Goal: Task Accomplishment & Management: Use online tool/utility

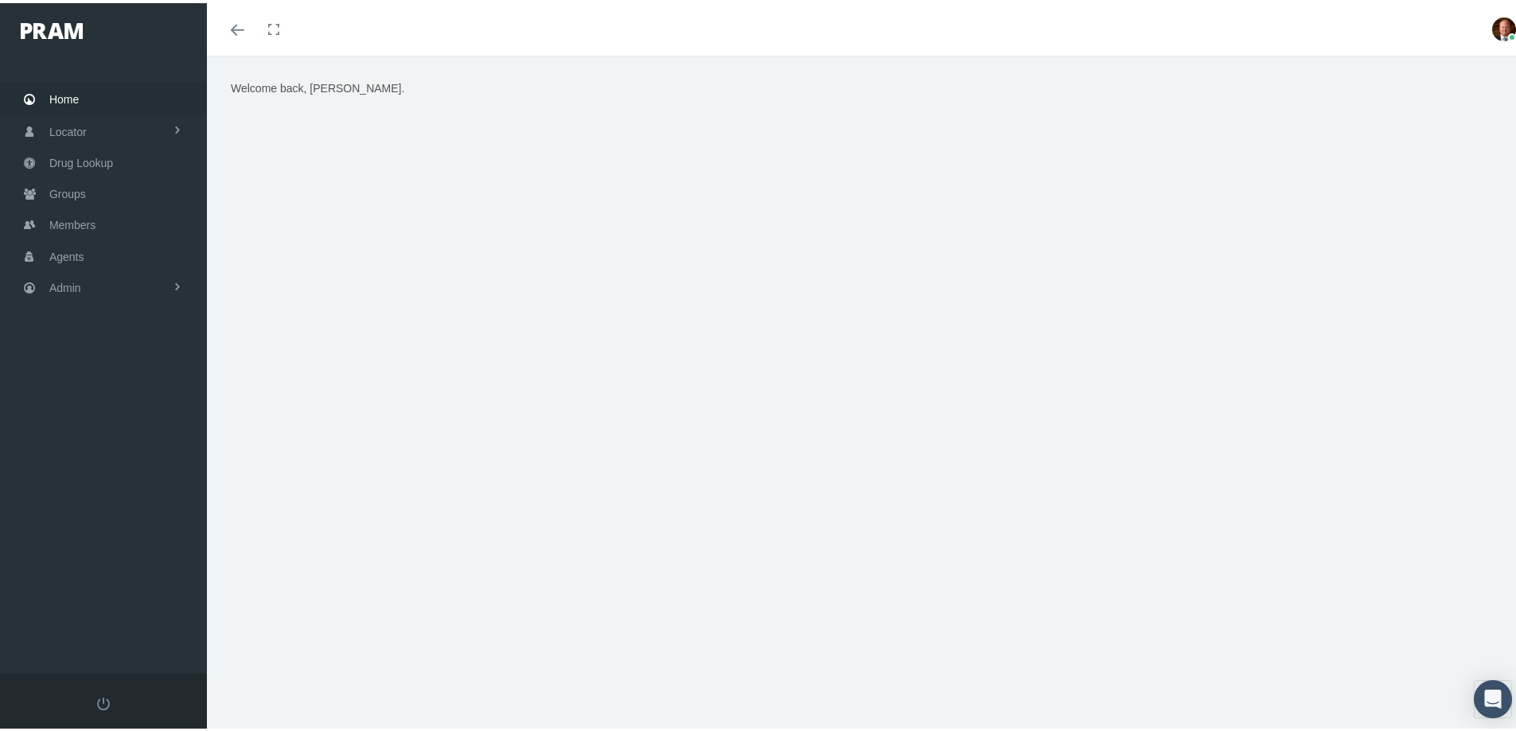
click at [72, 99] on span "Home" at bounding box center [63, 96] width 29 height 30
click at [92, 279] on link "Admin" at bounding box center [103, 284] width 207 height 31
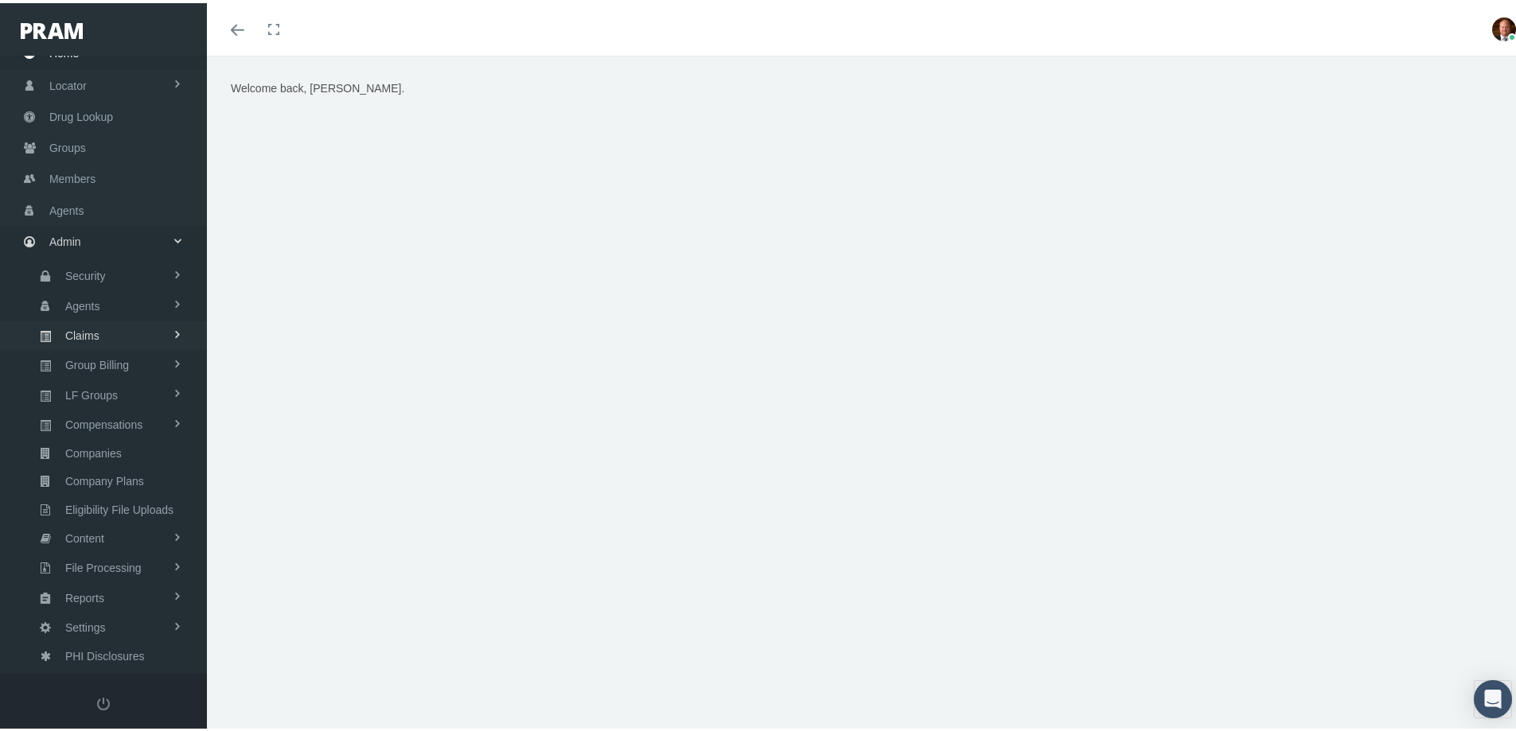
click at [85, 328] on span "Claims" at bounding box center [82, 332] width 34 height 27
click at [99, 475] on span "All Claims" at bounding box center [86, 472] width 49 height 27
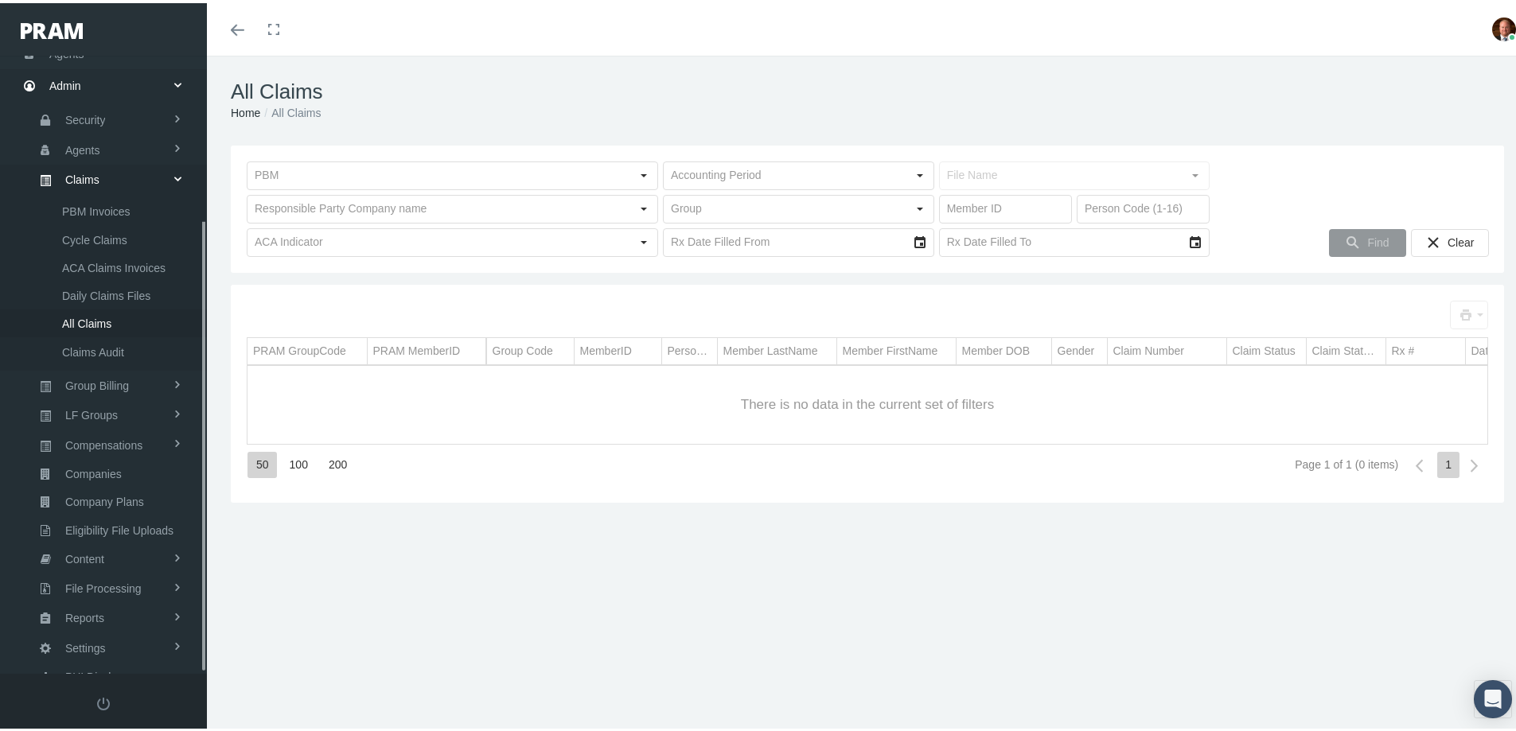
scroll to position [224, 0]
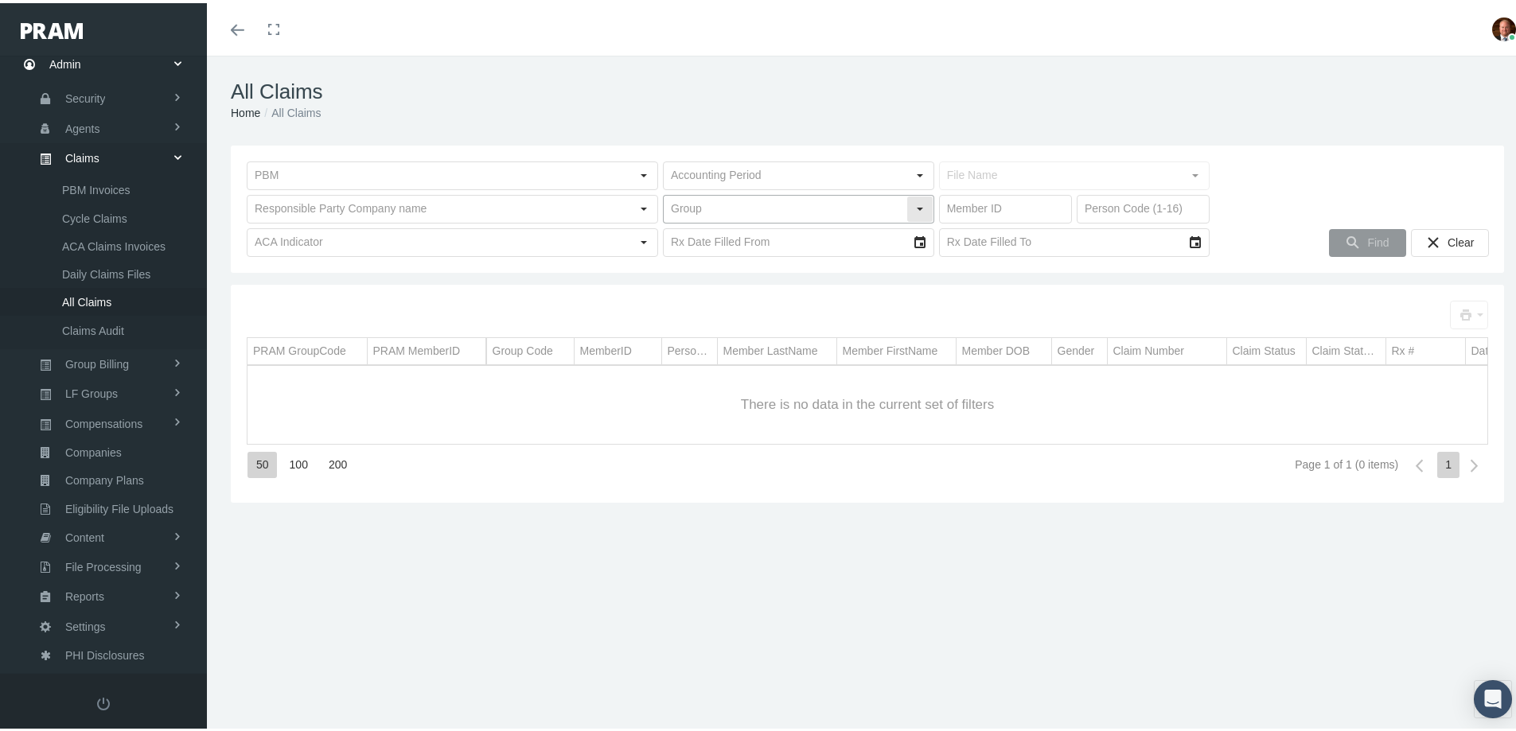
click at [744, 204] on input "text" at bounding box center [785, 206] width 243 height 27
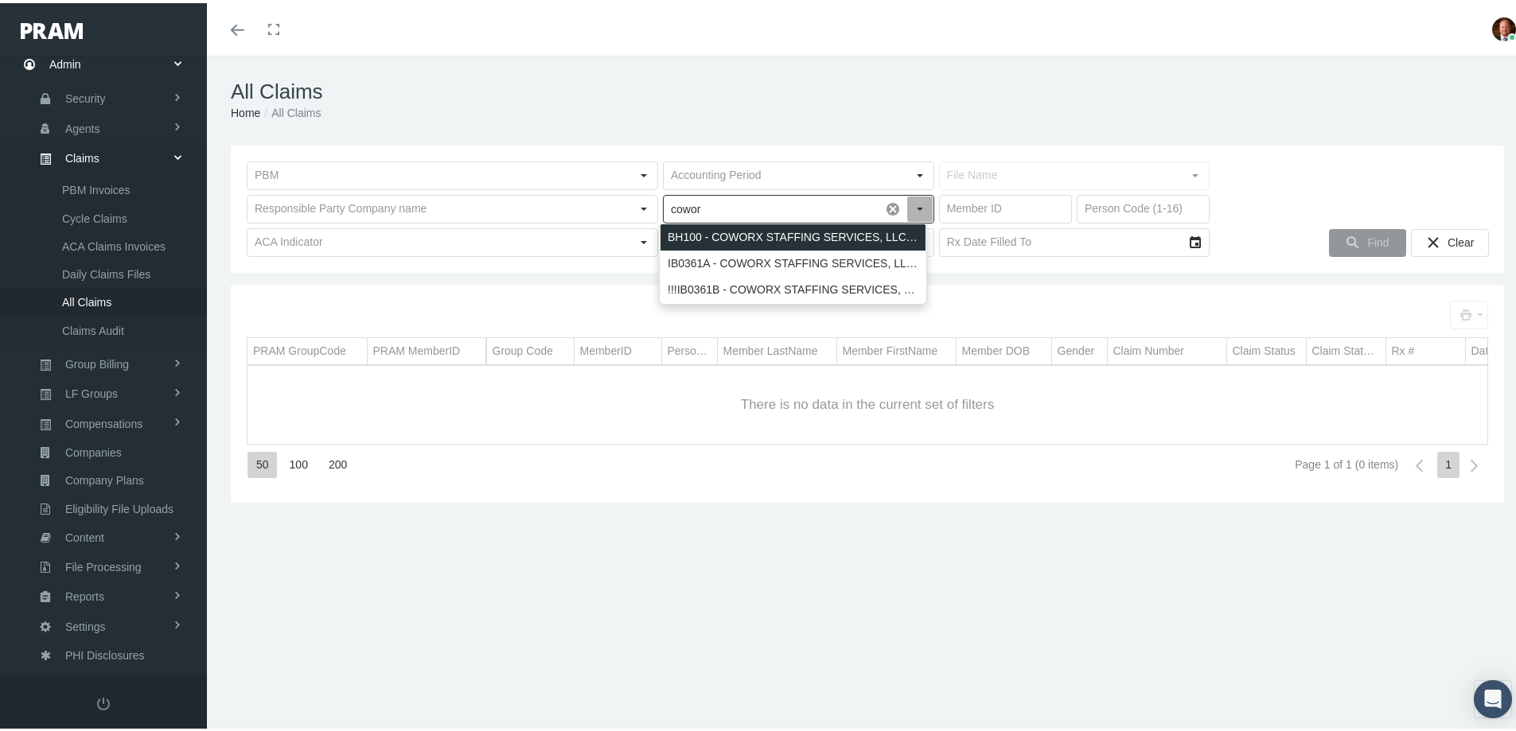
click at [746, 232] on div "BH100 - COWORX STAFFING SERVICES, LLC - LYRIC URGENT CARE + ACUTE RX + ACA" at bounding box center [792, 234] width 265 height 26
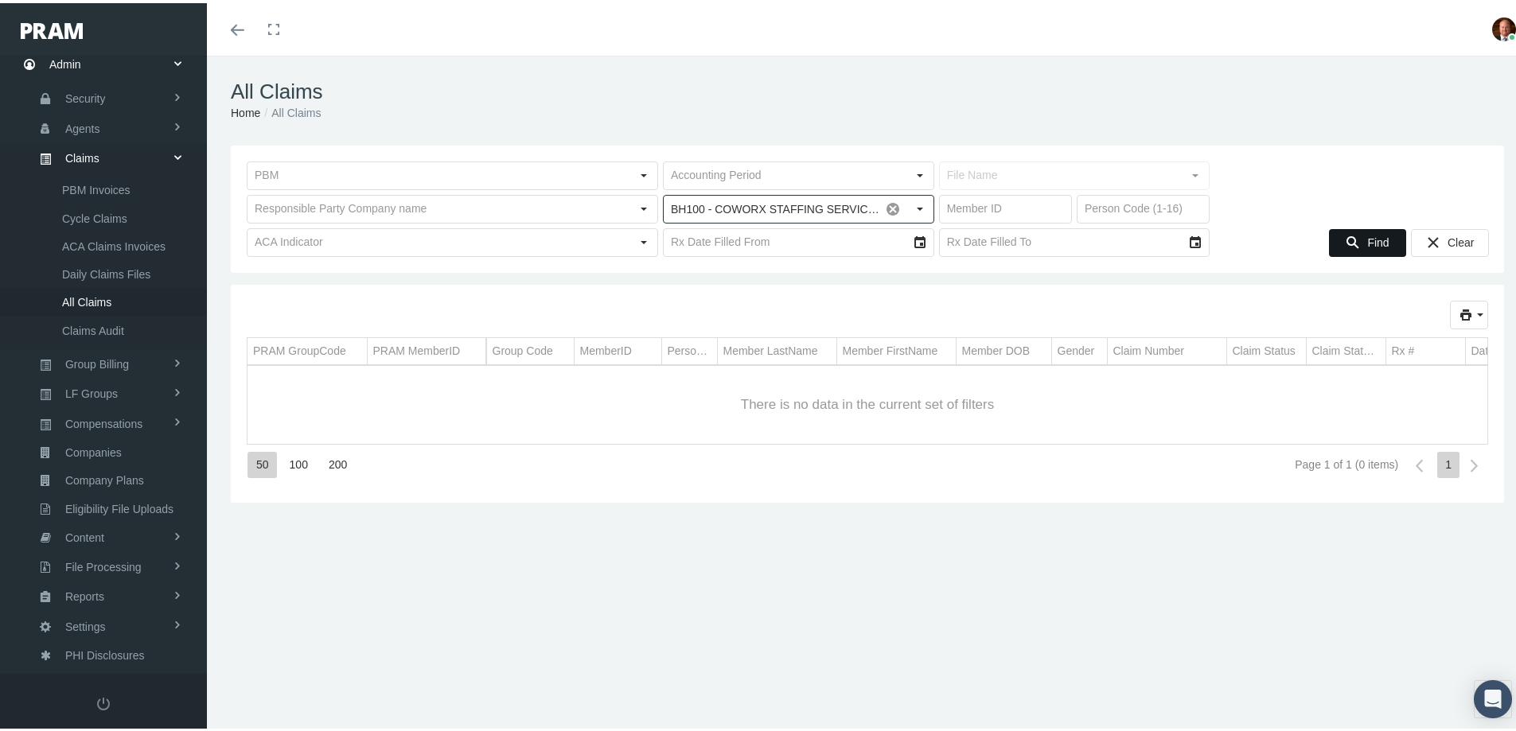
type input "BH100 - COWORX STAFFING SERVICES, LLC - LYRIC URGENT CARE + ACUTE RX + ACA"
click at [1353, 239] on div "Find" at bounding box center [1368, 240] width 76 height 26
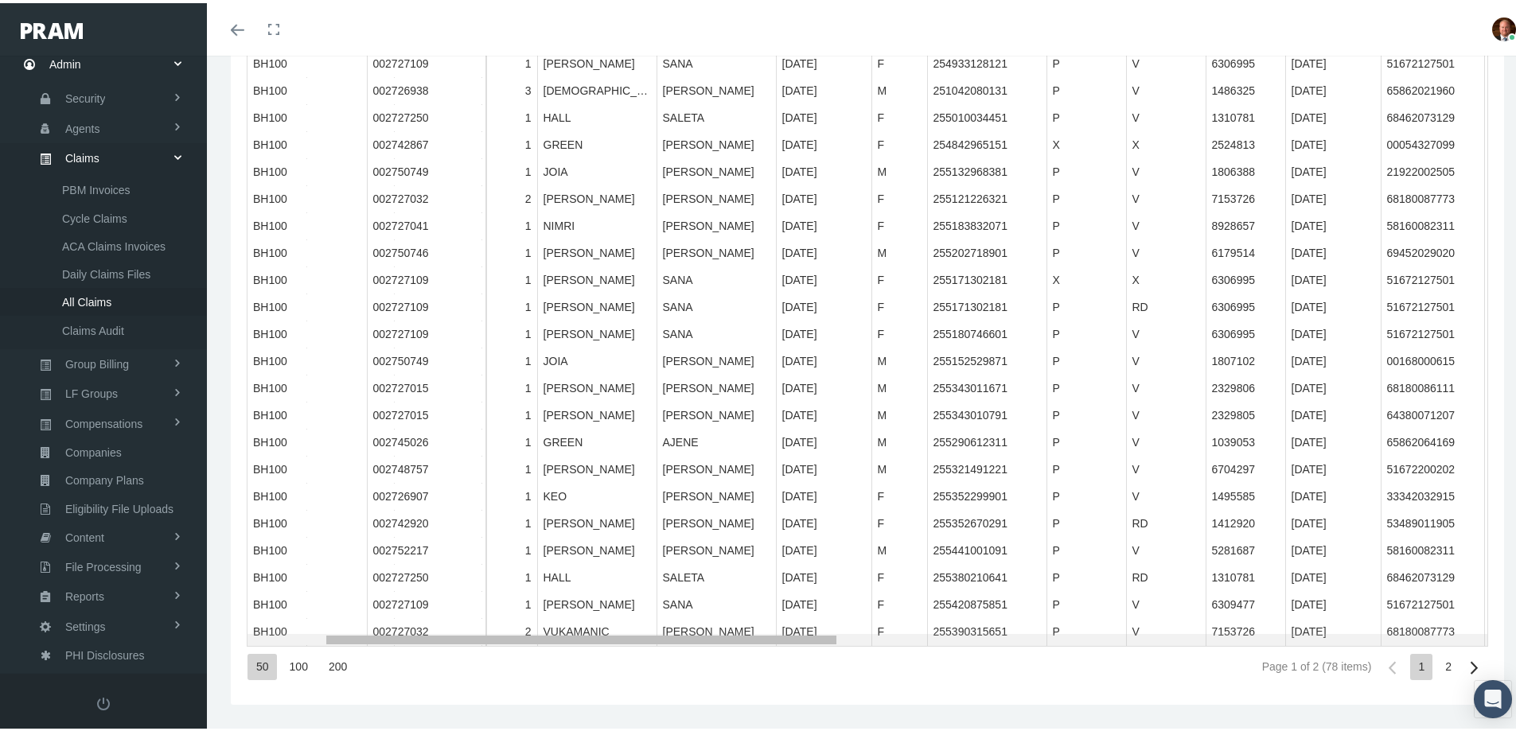
scroll to position [0, 0]
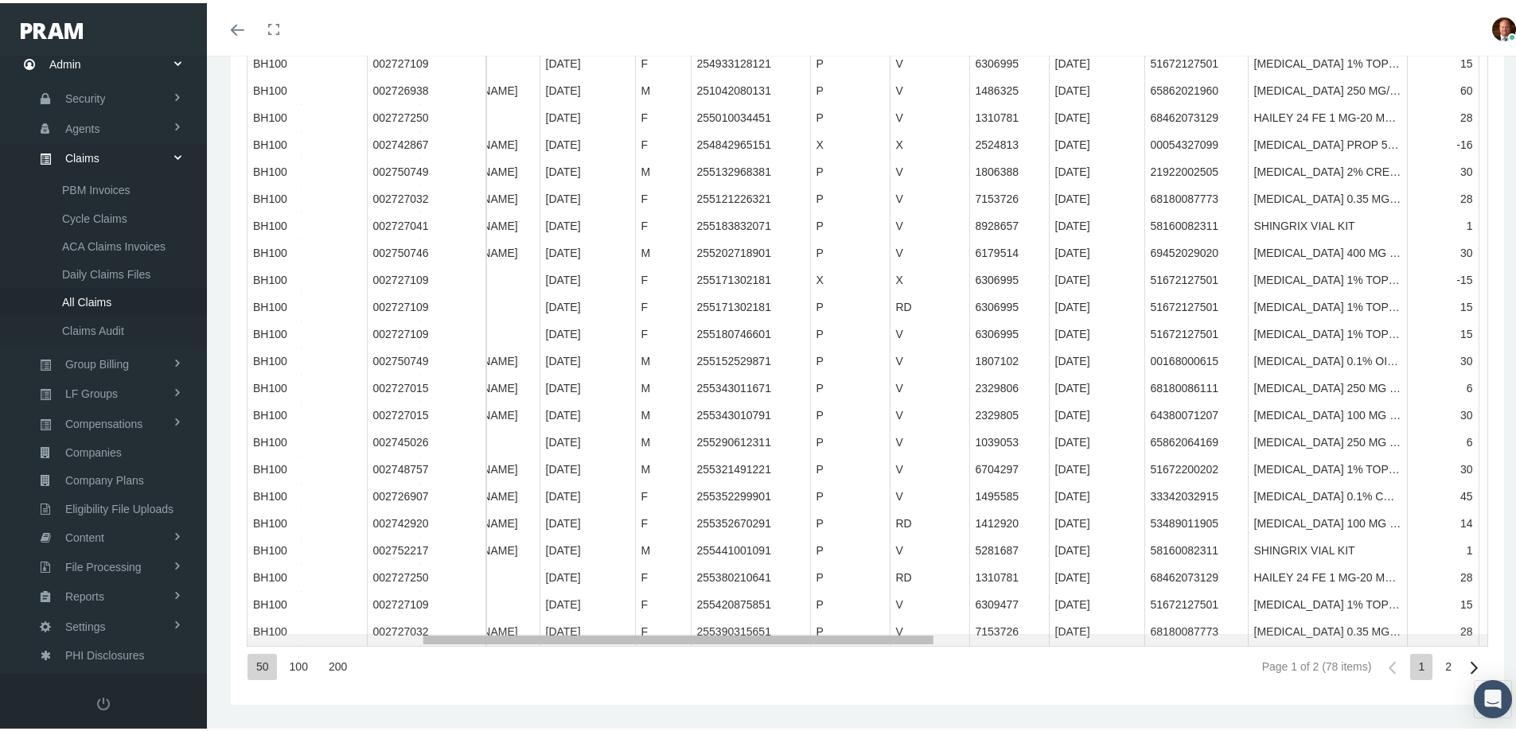
drag, startPoint x: 727, startPoint y: 637, endPoint x: 915, endPoint y: 648, distance: 188.1
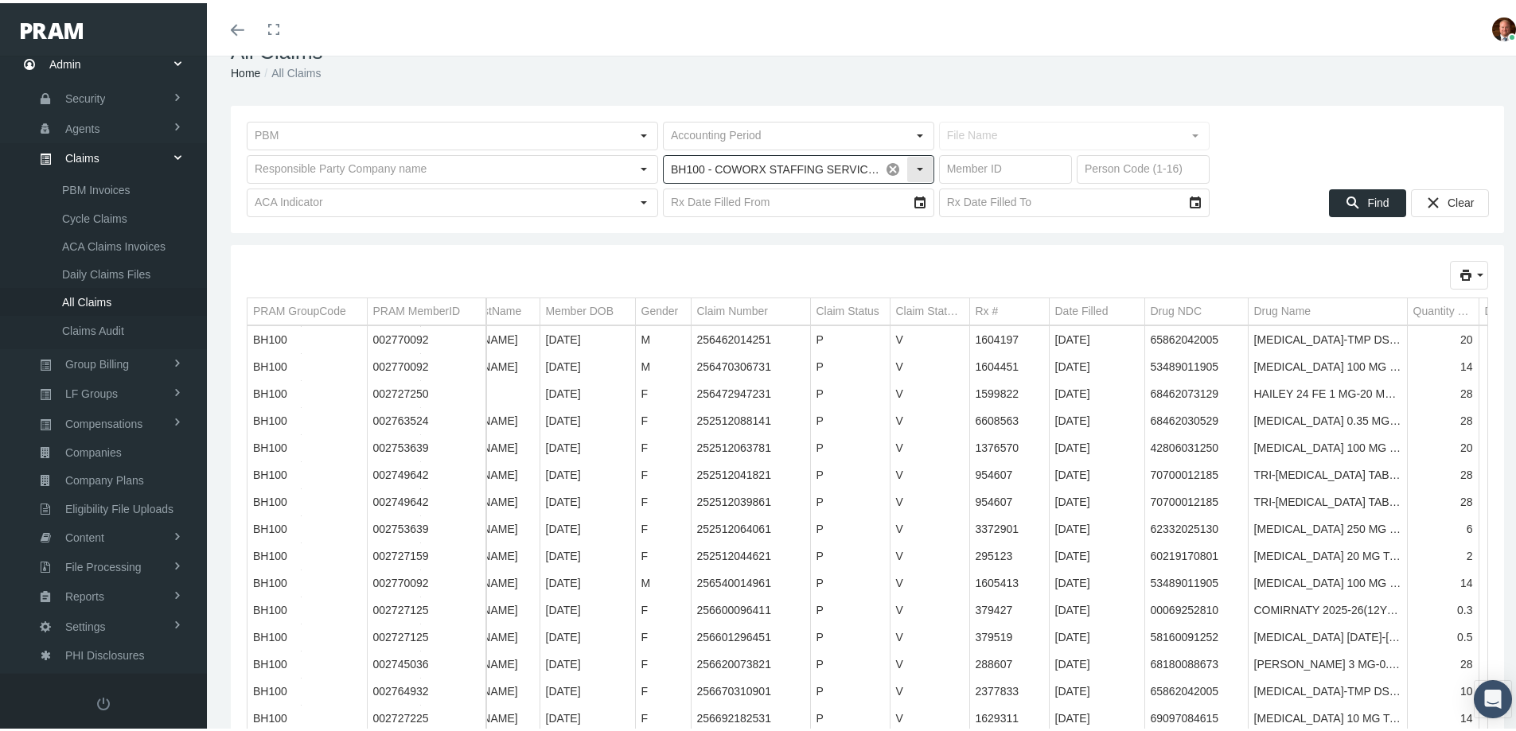
click at [883, 160] on span at bounding box center [892, 166] width 27 height 27
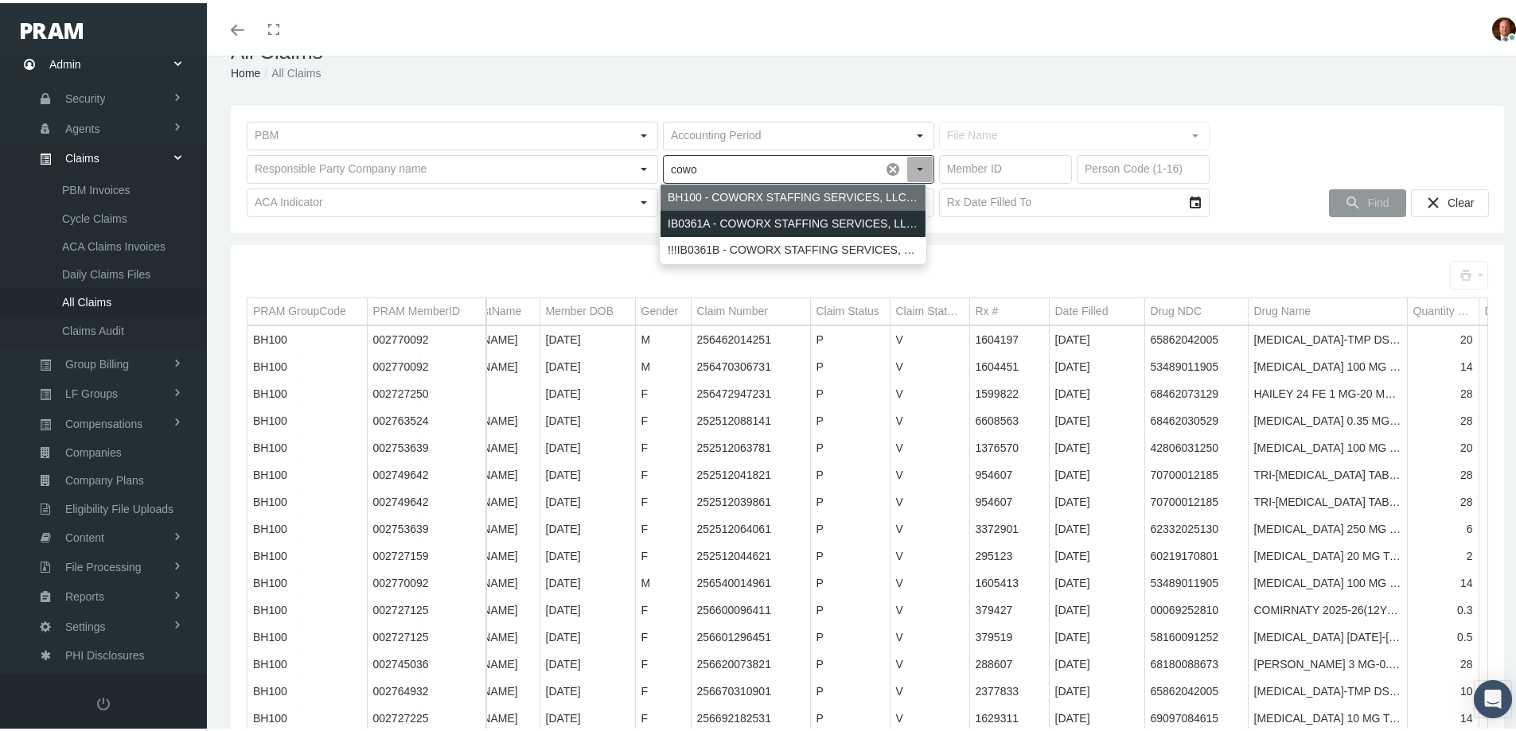
click at [799, 215] on div "IB0361A - COWORX STAFFING SERVICES, LLC - LYRIC VIRTUAL URGENT CARE" at bounding box center [792, 221] width 265 height 26
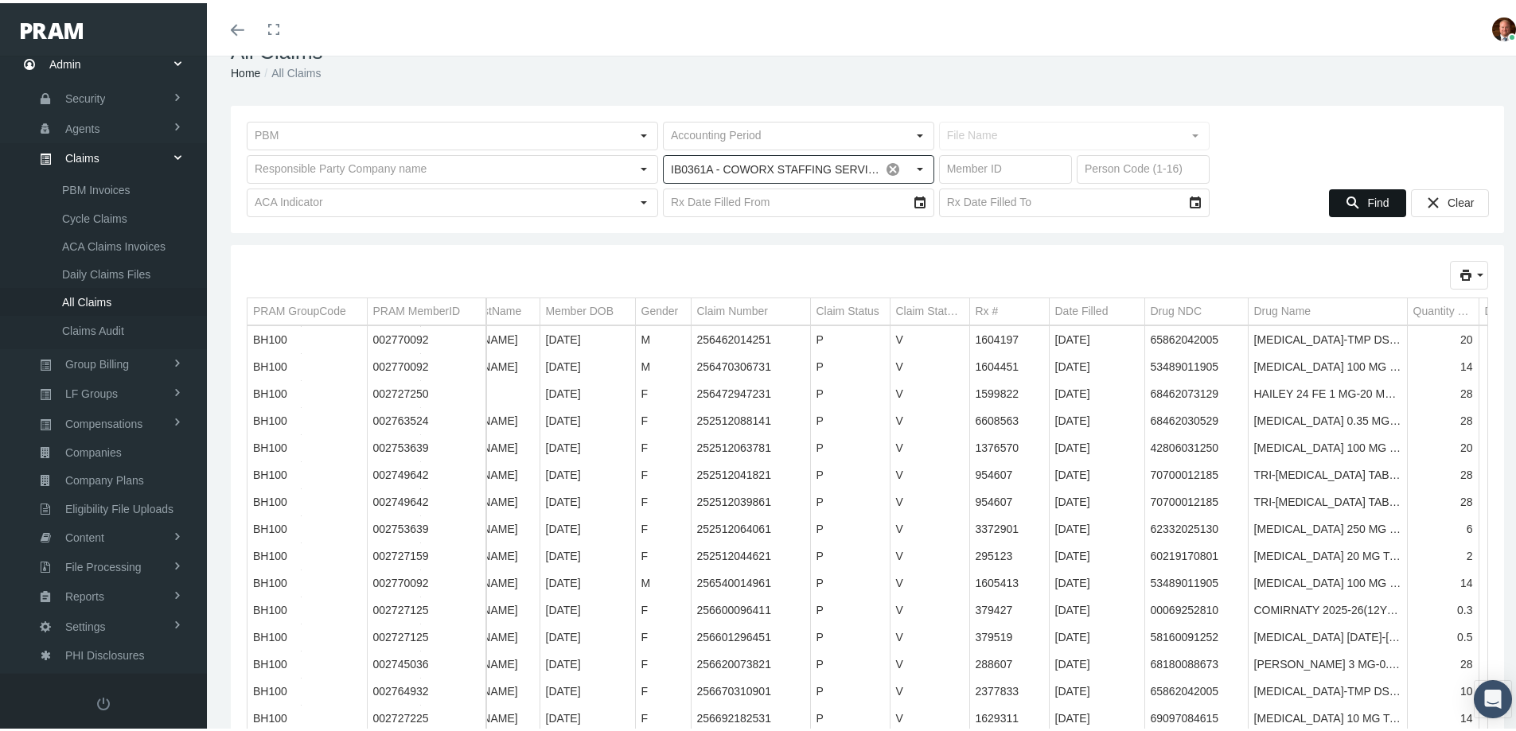
type input "IB0361A - COWORX STAFFING SERVICES, LLC - LYRIC VIRTUAL URGENT CARE"
click at [1353, 198] on div "Find" at bounding box center [1368, 200] width 76 height 26
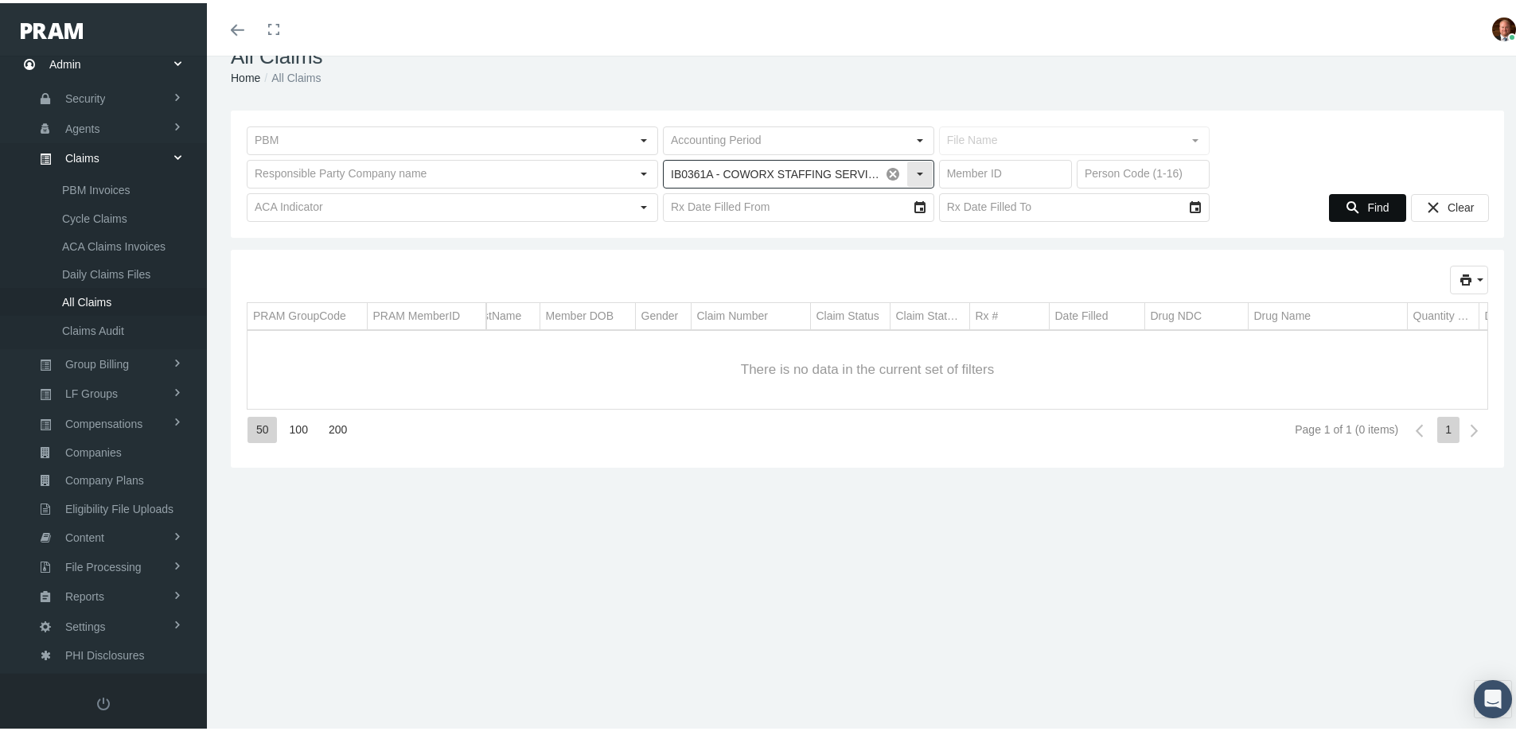
click at [882, 169] on span at bounding box center [892, 171] width 27 height 27
click at [791, 261] on div "PRAM GroupCode PRAM MemberID PRAM GroupCode PRAM MemberID Group Code MemberID P…" at bounding box center [867, 356] width 1273 height 218
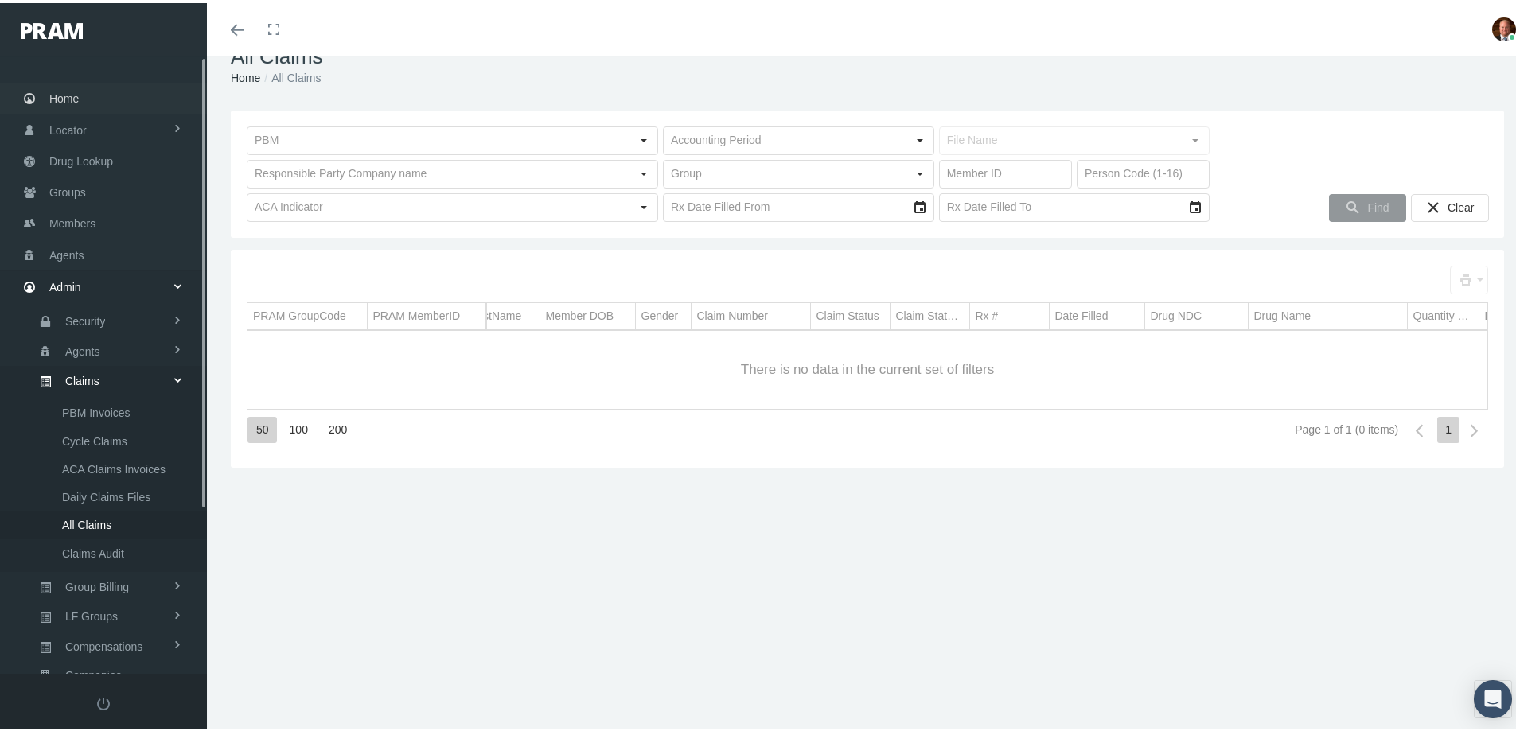
click at [56, 95] on span "Home" at bounding box center [63, 95] width 29 height 30
